Goal: Check status: Check status

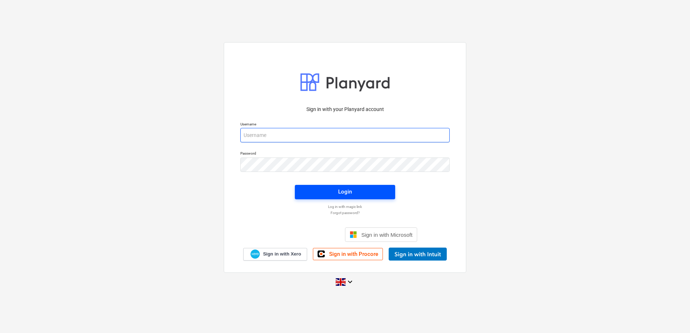
type input "[PERSON_NAME][EMAIL_ADDRESS][PERSON_NAME][DOMAIN_NAME]"
click at [342, 194] on div "Login" at bounding box center [345, 191] width 14 height 9
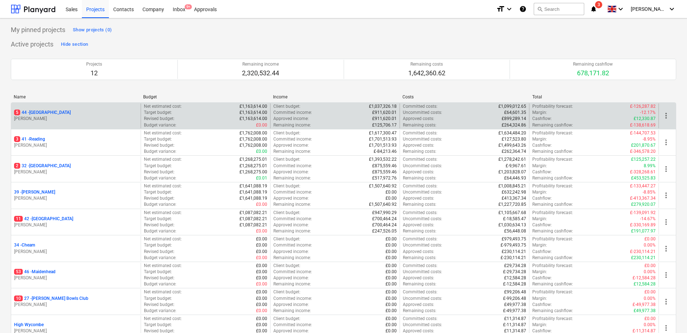
click at [44, 111] on p "5 44 - [GEOGRAPHIC_DATA]" at bounding box center [42, 113] width 57 height 6
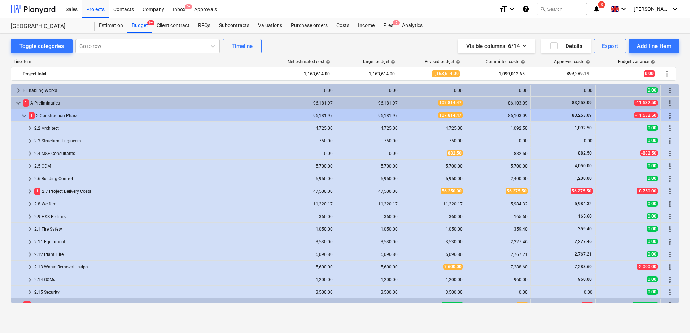
scroll to position [192, 0]
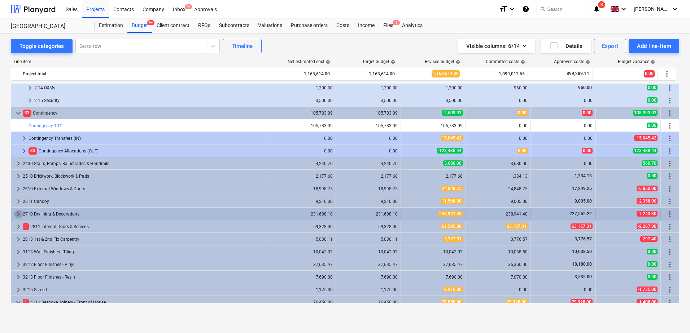
click at [19, 211] on span "keyboard_arrow_right" at bounding box center [18, 214] width 9 height 9
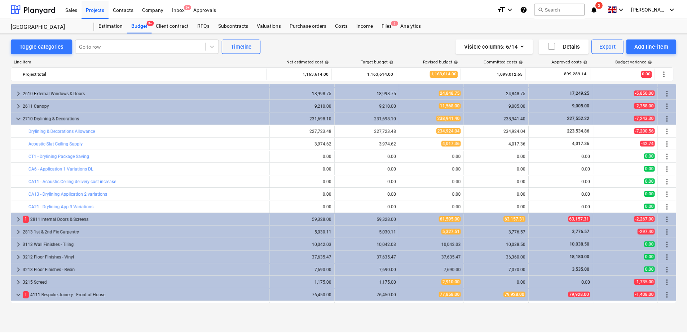
scroll to position [287, 0]
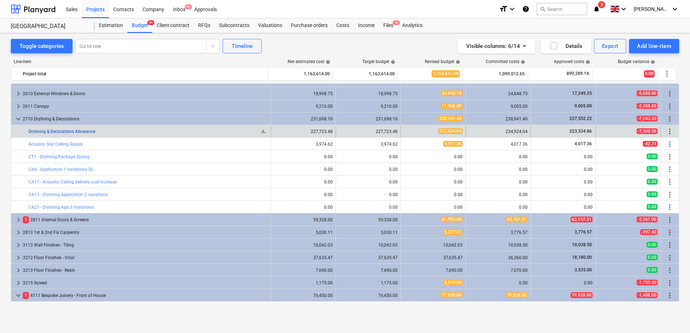
click at [45, 130] on link "Drylining & Decorations Allowance" at bounding box center [62, 131] width 67 height 5
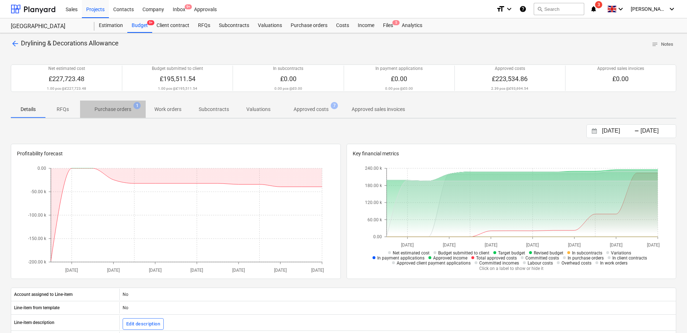
click at [103, 111] on p "Purchase orders" at bounding box center [113, 110] width 37 height 8
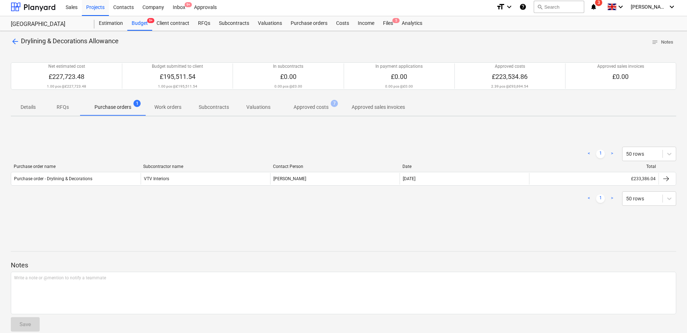
scroll to position [3, 0]
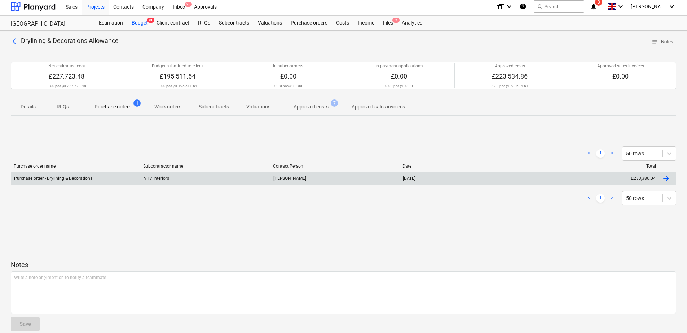
click at [226, 177] on div "VTV Interiors" at bounding box center [206, 179] width 130 height 12
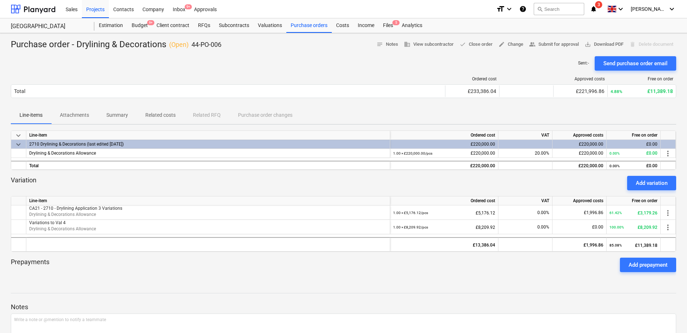
click at [83, 114] on p "Attachments" at bounding box center [74, 115] width 29 height 8
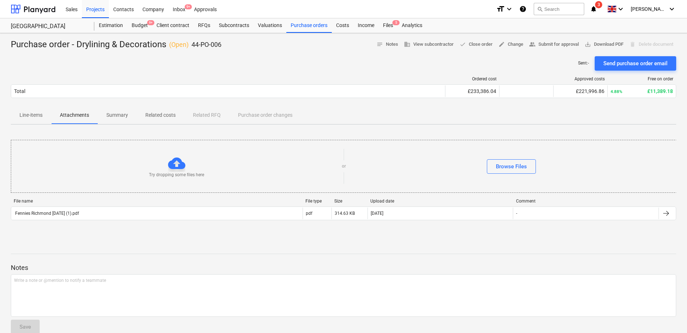
click at [124, 115] on p "Summary" at bounding box center [117, 115] width 22 height 8
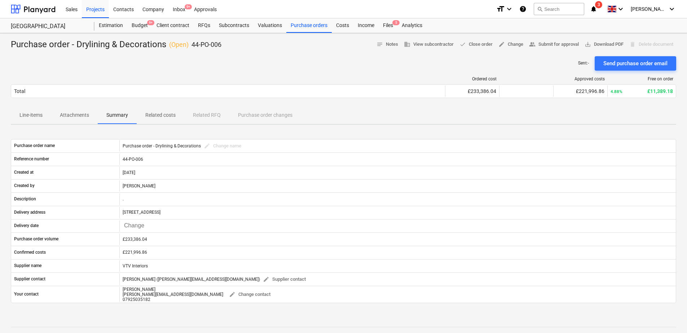
click at [152, 116] on p "Related costs" at bounding box center [160, 115] width 30 height 8
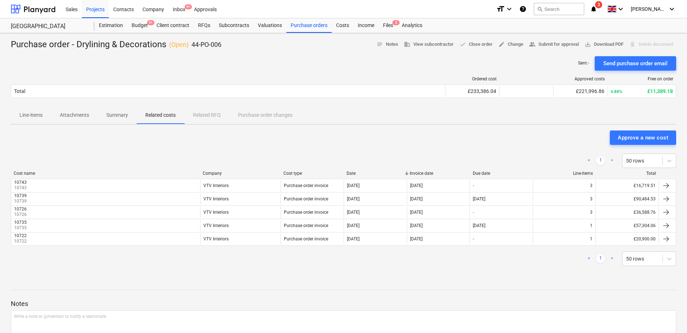
click at [254, 114] on div "Line-items Attachments Summary Related costs Related RFQ Purchase order changes" at bounding box center [344, 115] width 666 height 17
click at [33, 116] on p "Line-items" at bounding box center [30, 115] width 23 height 8
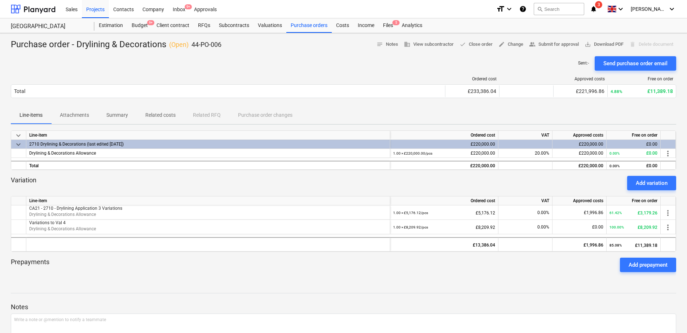
click at [544, 145] on div at bounding box center [526, 144] width 54 height 9
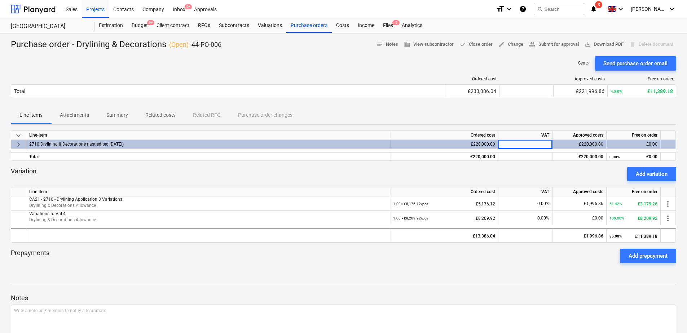
click at [518, 166] on div at bounding box center [344, 164] width 666 height 6
click at [430, 141] on div "£220,000.00" at bounding box center [444, 144] width 102 height 9
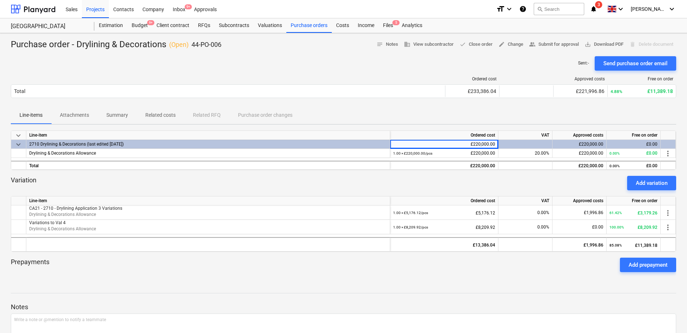
click at [354, 142] on div "2710 Drylining & Decorations (last edited [DATE])" at bounding box center [208, 144] width 358 height 9
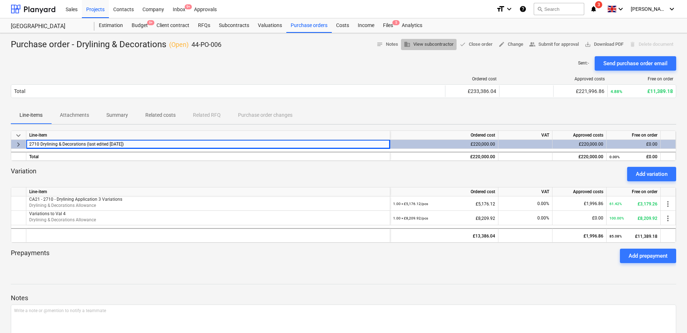
click at [433, 45] on span "business View subcontractor" at bounding box center [429, 44] width 50 height 8
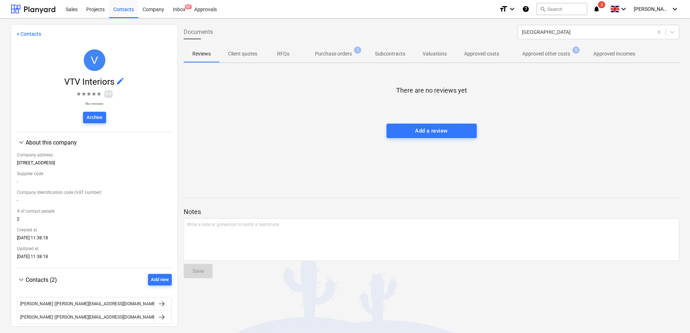
click at [358, 49] on span "1" at bounding box center [357, 50] width 7 height 7
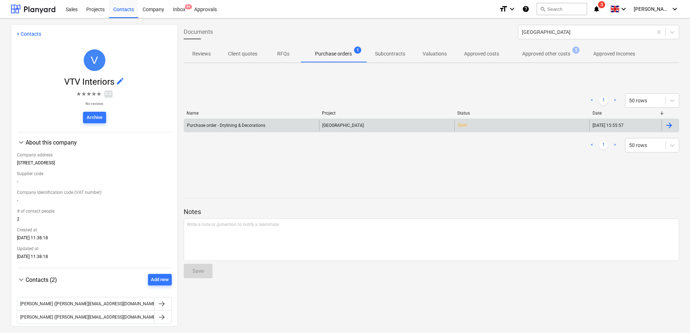
click at [228, 126] on div "Purchase order - Drylining & Decorations" at bounding box center [226, 125] width 78 height 5
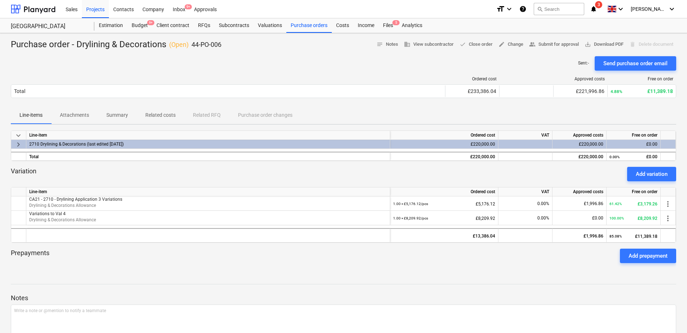
click at [14, 145] on div "keyboard_arrow_right" at bounding box center [18, 144] width 15 height 9
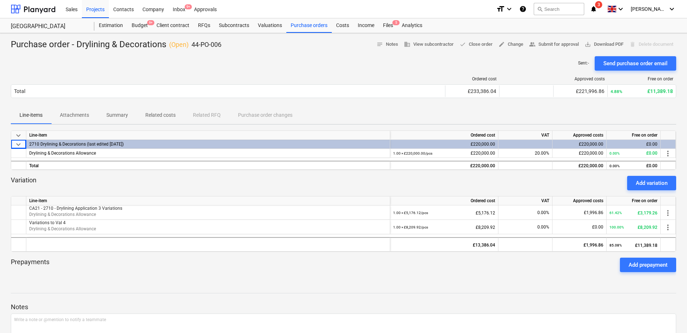
click at [19, 144] on span "keyboard_arrow_down" at bounding box center [18, 144] width 9 height 9
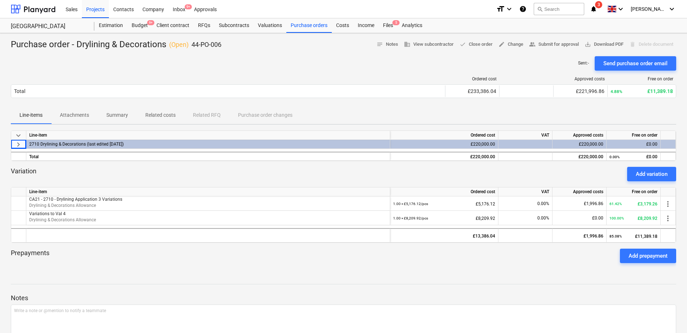
click at [19, 144] on span "keyboard_arrow_right" at bounding box center [18, 144] width 9 height 9
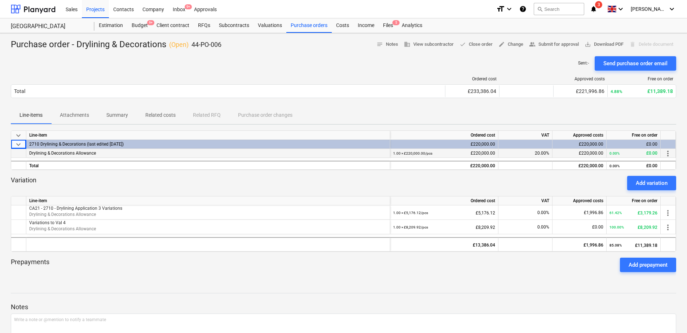
click at [44, 153] on span "Drylining & Decorations Allowance" at bounding box center [62, 153] width 67 height 5
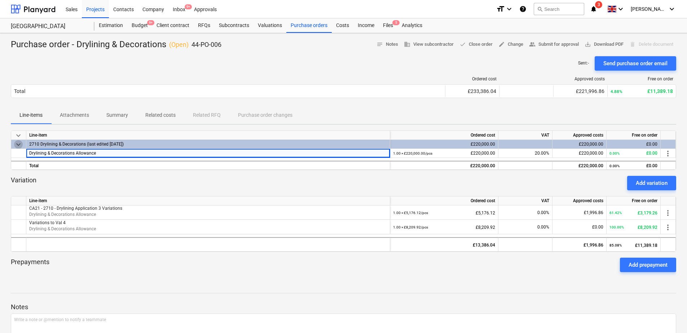
click at [15, 143] on span "keyboard_arrow_down" at bounding box center [18, 144] width 9 height 9
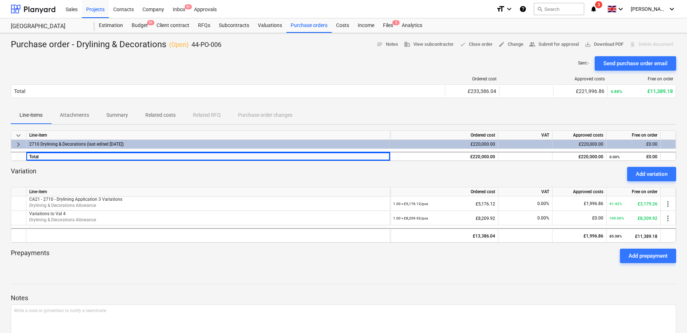
click at [180, 71] on div "Ordered cost Approved costs Free on order Total £233,386.04 £221,996.86 4.88% £…" at bounding box center [344, 89] width 666 height 36
click at [136, 25] on div "Budget 9+" at bounding box center [139, 25] width 25 height 14
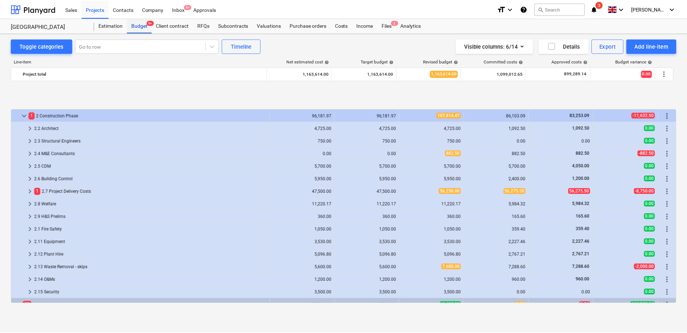
scroll to position [287, 0]
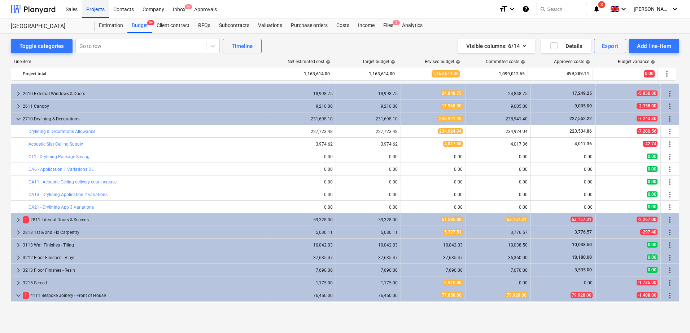
click at [87, 11] on div "Projects" at bounding box center [95, 9] width 27 height 18
